Goal: Task Accomplishment & Management: Use online tool/utility

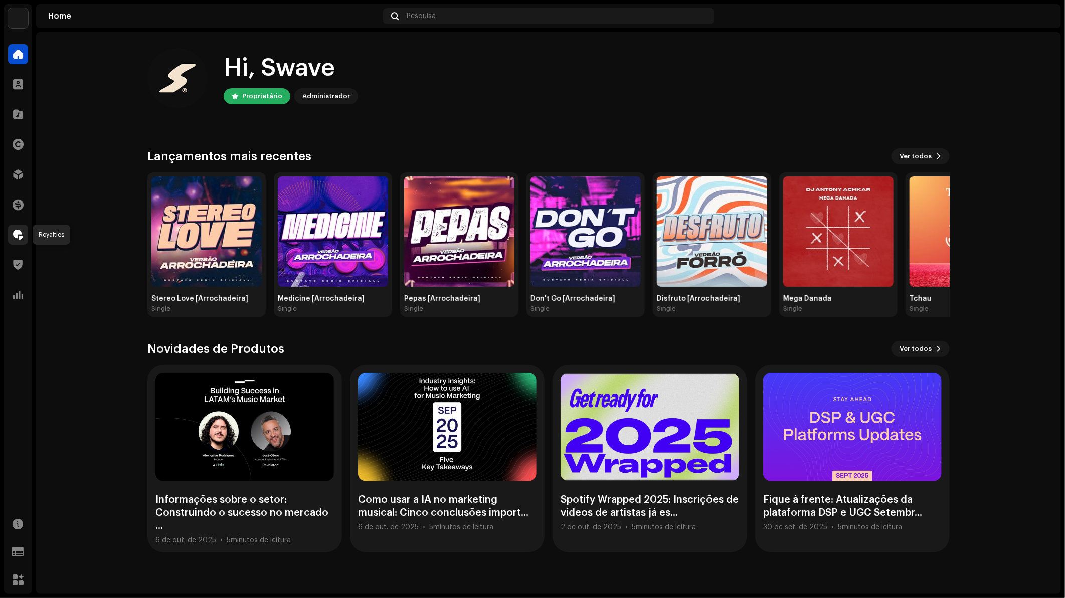
click at [21, 235] on span at bounding box center [18, 235] width 10 height 8
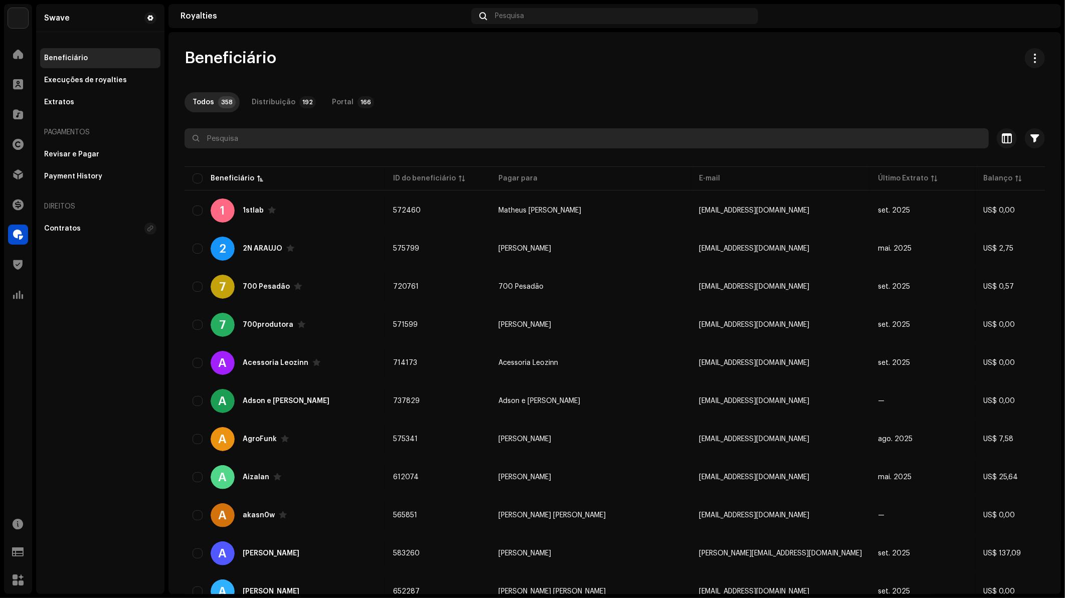
click at [278, 137] on input "text" at bounding box center [586, 138] width 804 height 20
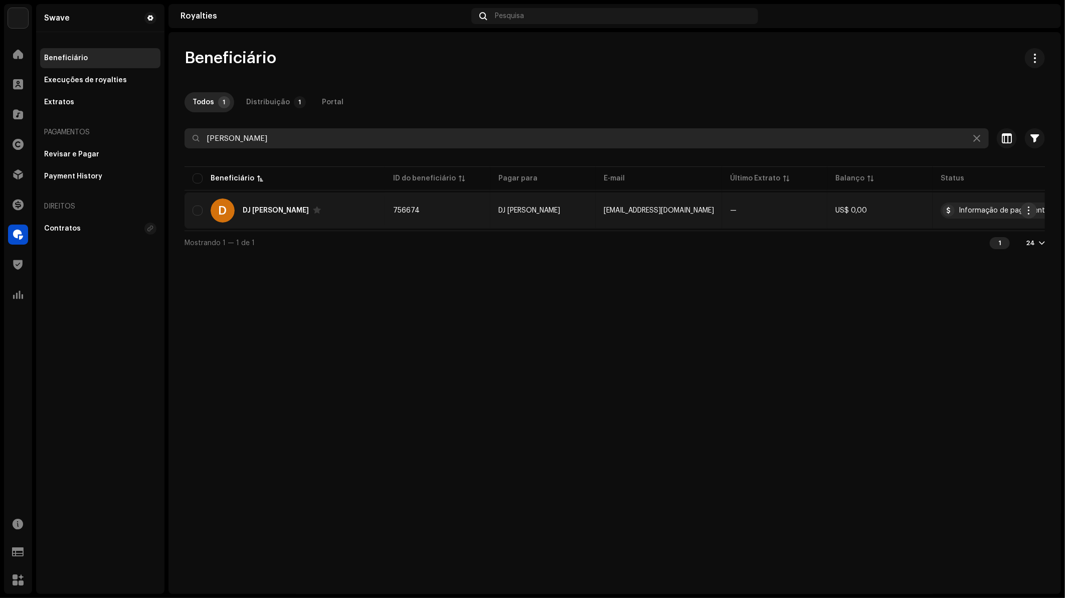
type input "Anton"
click at [1032, 209] on span "button" at bounding box center [1029, 211] width 8 height 8
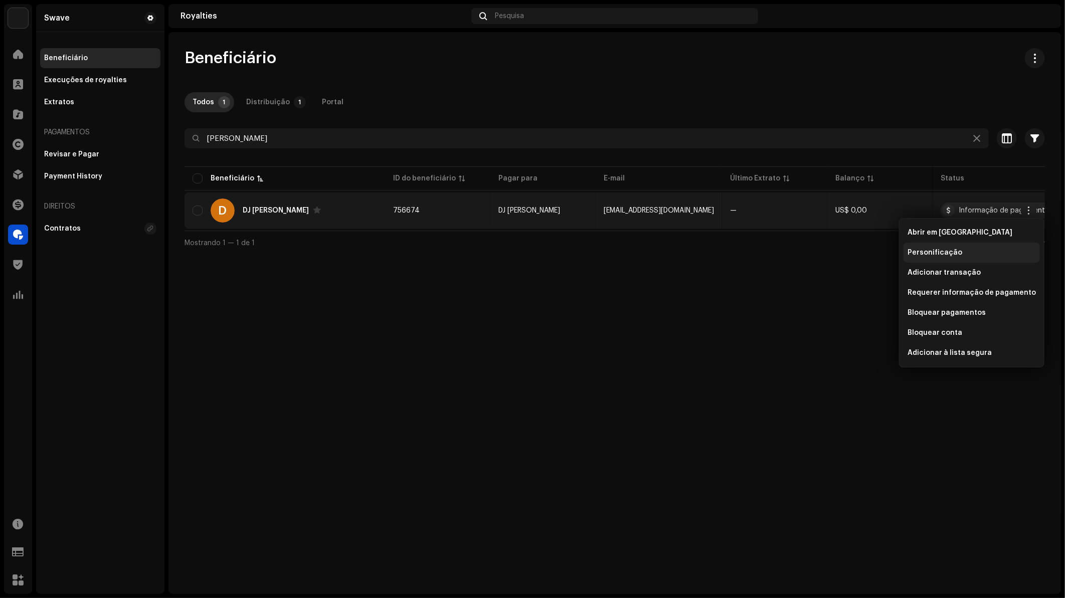
click at [939, 253] on span "Personificação" at bounding box center [934, 253] width 55 height 8
